Goal: Check status: Check status

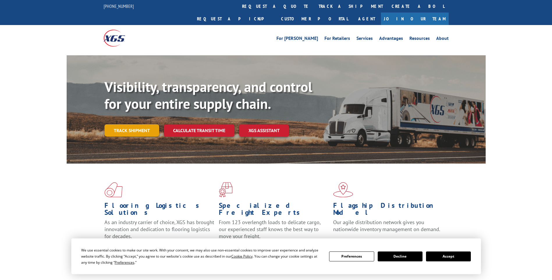
click at [126, 124] on link "Track shipment" at bounding box center [131, 130] width 55 height 12
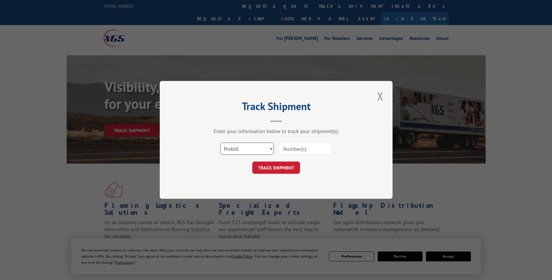
drag, startPoint x: 247, startPoint y: 148, endPoint x: 245, endPoint y: 154, distance: 6.0
click at [247, 148] on select "Select category... Probill BOL PO" at bounding box center [247, 149] width 54 height 12
select select "po"
click at [220, 143] on select "Select category... Probill BOL PO" at bounding box center [247, 149] width 54 height 12
paste input "25546707"
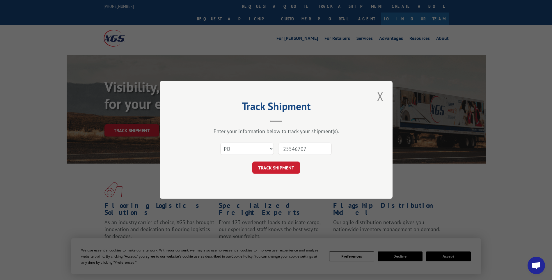
type input "25546707"
click at [289, 174] on div "Track Shipment Enter your information below to track your shipment(s). Select c…" at bounding box center [276, 140] width 233 height 118
click at [289, 169] on button "TRACK SHIPMENT" at bounding box center [276, 168] width 48 height 12
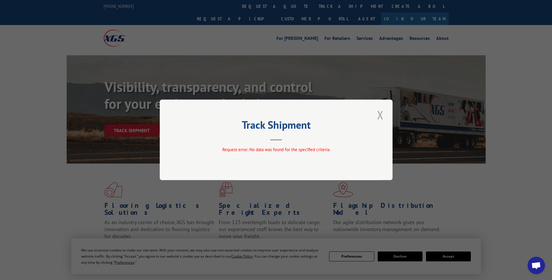
click at [381, 115] on button "Close modal" at bounding box center [380, 115] width 10 height 16
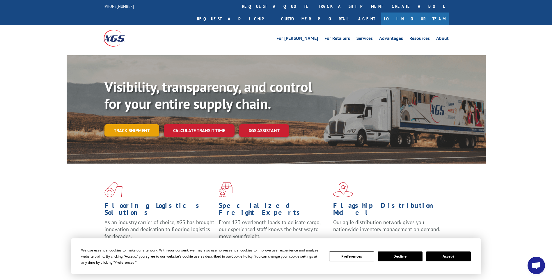
click at [129, 124] on link "Track shipment" at bounding box center [131, 130] width 55 height 12
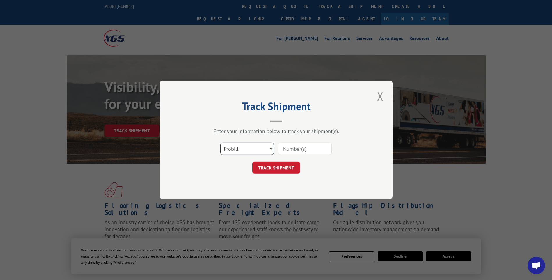
click at [241, 149] on select "Select category... Probill BOL PO" at bounding box center [247, 149] width 54 height 12
select select "po"
click at [220, 143] on select "Select category... Probill BOL PO" at bounding box center [247, 149] width 54 height 12
paste input "25546707"
click at [293, 147] on input "25546707" at bounding box center [305, 149] width 54 height 12
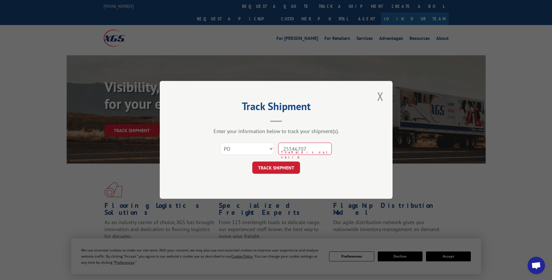
type input "25546707"
click button "TRACK SHIPMENT" at bounding box center [276, 168] width 48 height 12
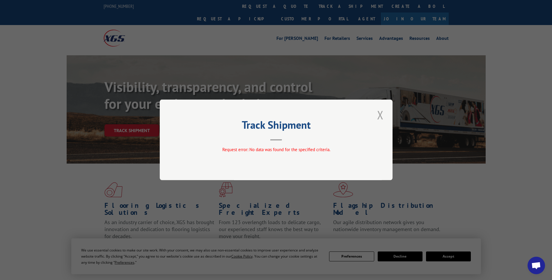
click at [380, 116] on button "Close modal" at bounding box center [380, 115] width 10 height 16
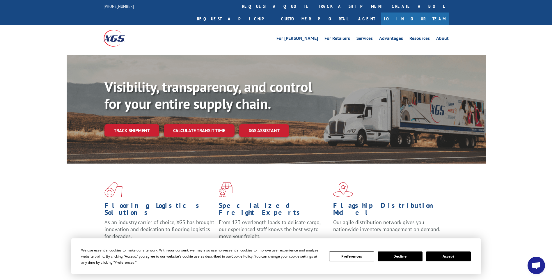
click at [440, 258] on button "Accept" at bounding box center [448, 256] width 45 height 10
